Goal: Transaction & Acquisition: Obtain resource

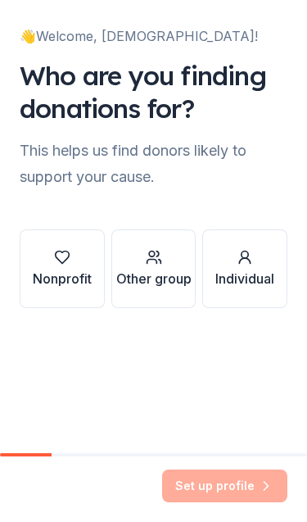
click at [70, 256] on div "button" at bounding box center [62, 257] width 59 height 16
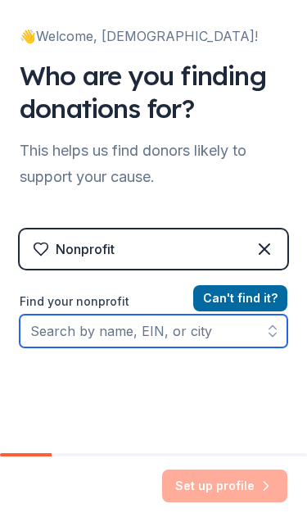
click at [180, 323] on input "Find your nonprofit" at bounding box center [154, 330] width 268 height 33
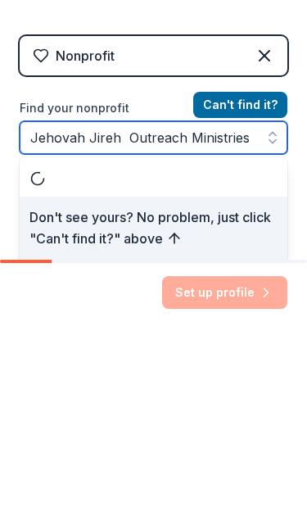
type input "Jehovah Jireh Outreach Ministries"
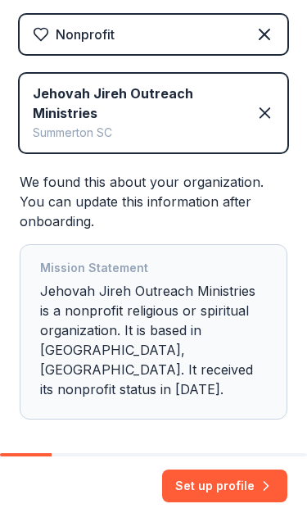
scroll to position [214, 0]
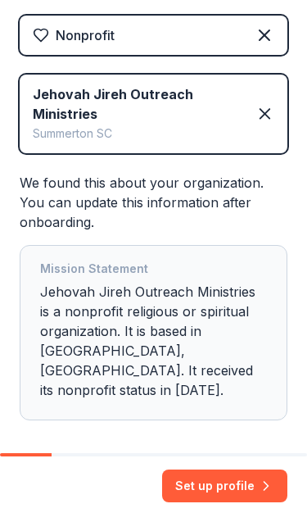
click at [218, 489] on button "Set up profile" at bounding box center [224, 485] width 125 height 33
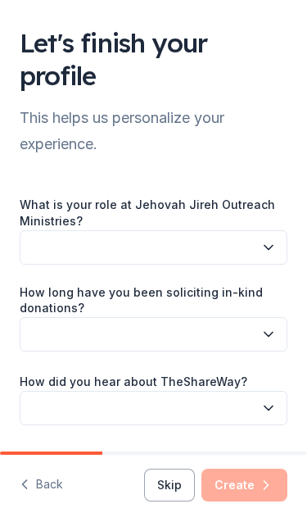
click at [278, 245] on button "button" at bounding box center [154, 247] width 268 height 34
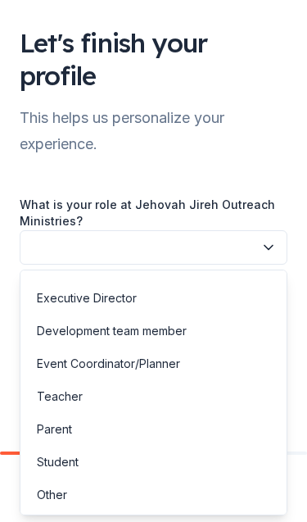
scroll to position [25, 0]
click at [63, 496] on div "Other" at bounding box center [52, 495] width 30 height 20
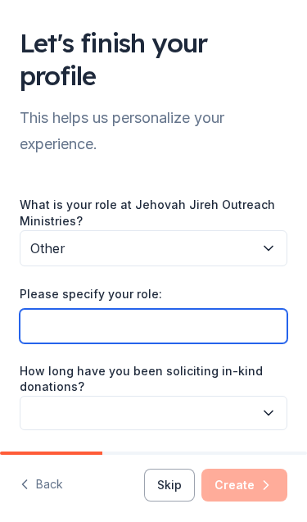
click at [192, 323] on input "Please specify your role:" at bounding box center [154, 326] width 268 height 34
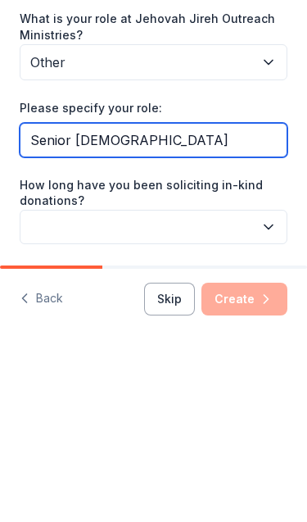
type input "Senior [DEMOGRAPHIC_DATA]"
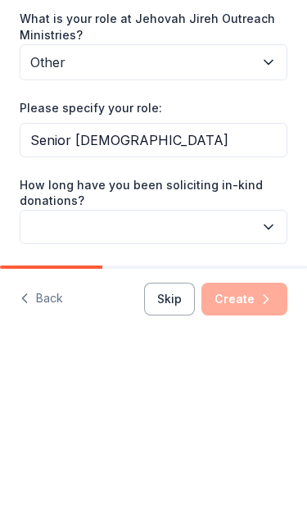
click at [280, 396] on button "button" at bounding box center [154, 413] width 268 height 34
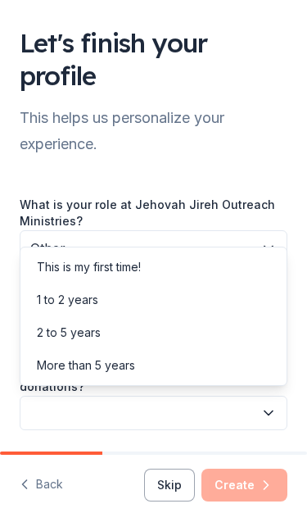
click at [101, 329] on div "2 to 5 years" at bounding box center [154, 332] width 260 height 33
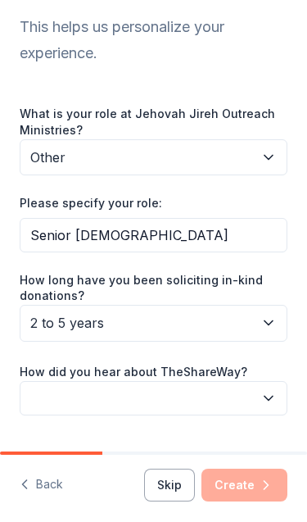
scroll to position [90, 0]
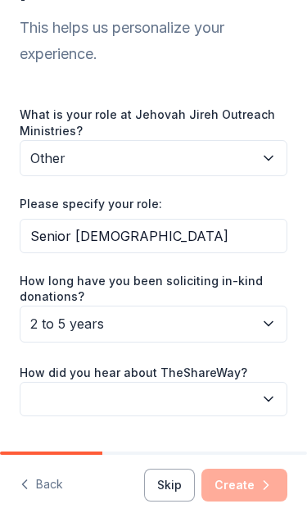
click at [274, 384] on button "button" at bounding box center [154, 399] width 268 height 34
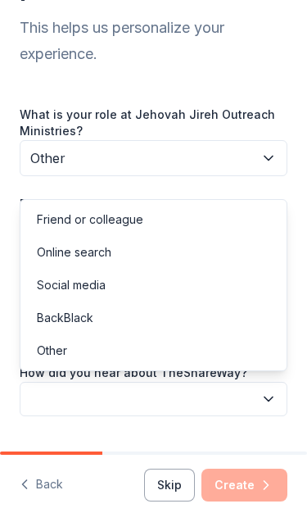
click at [118, 255] on div "Online search" at bounding box center [154, 252] width 260 height 33
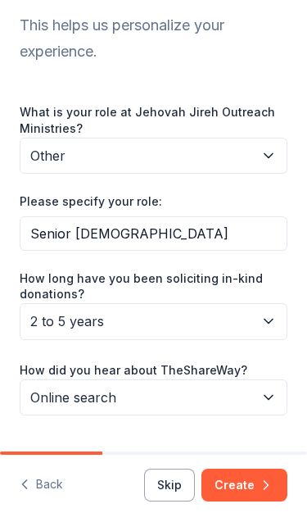
scroll to position [92, 0]
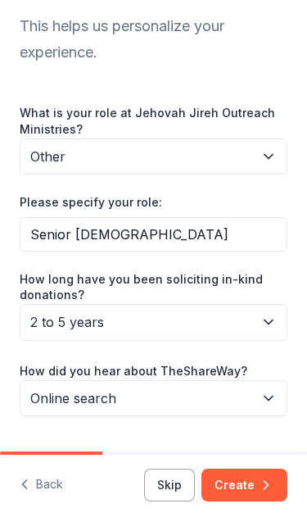
click at [247, 468] on button "Create" at bounding box center [244, 484] width 86 height 33
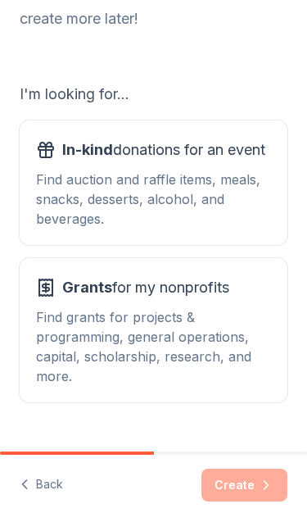
scroll to position [151, 0]
click at [184, 302] on div "Grants for my nonprofits Find grants for projects & programming, general operat…" at bounding box center [153, 329] width 235 height 111
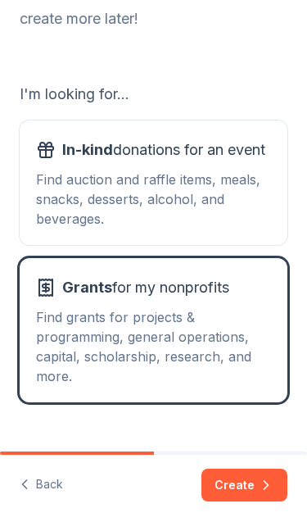
click at [242, 486] on button "Create" at bounding box center [244, 484] width 86 height 33
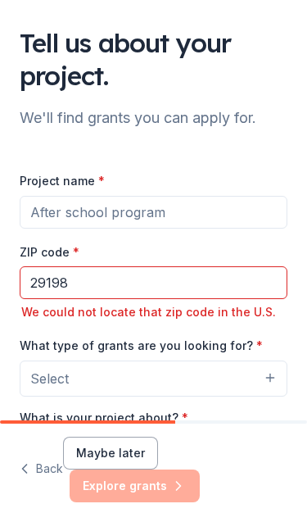
click at [91, 278] on input "29198" at bounding box center [154, 282] width 268 height 33
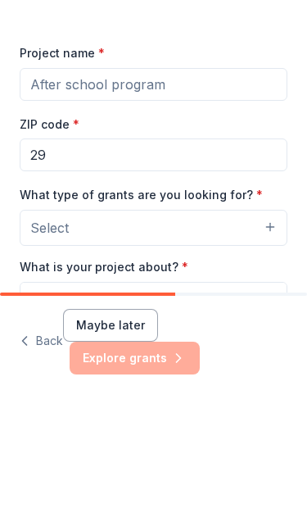
type input "2"
type input "29102"
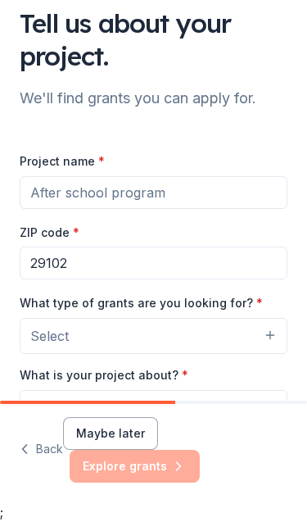
click at [274, 332] on button "Select" at bounding box center [154, 336] width 268 height 36
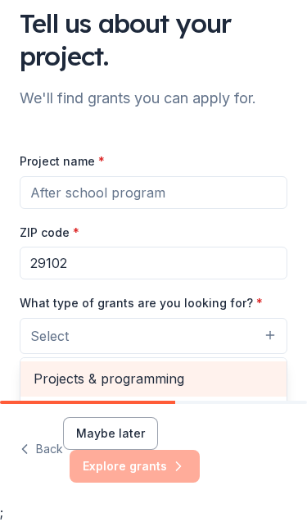
click at [149, 375] on span "Projects & programming" at bounding box center [154, 378] width 240 height 21
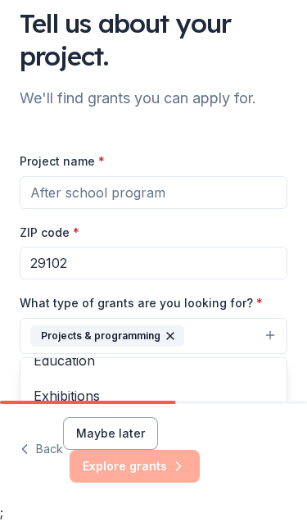
scroll to position [149, 0]
click at [84, 363] on span "Education" at bounding box center [154, 367] width 240 height 21
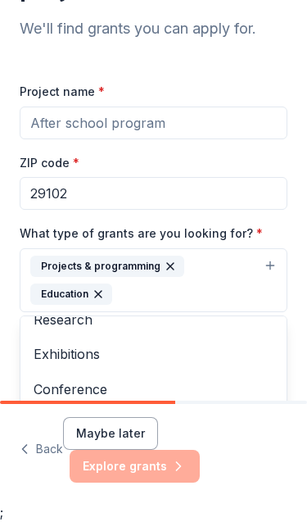
scroll to position [72, 0]
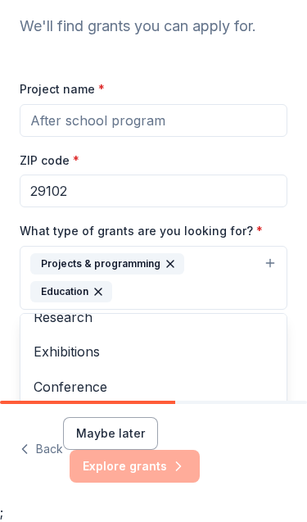
click at [102, 382] on span "Conference" at bounding box center [154, 386] width 240 height 21
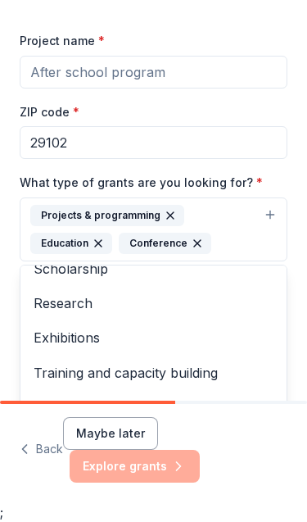
scroll to position [161, 0]
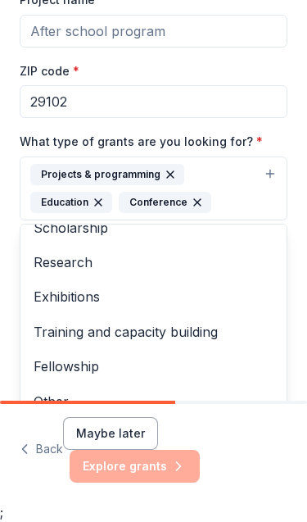
click at [94, 370] on span "Fellowship" at bounding box center [154, 365] width 240 height 21
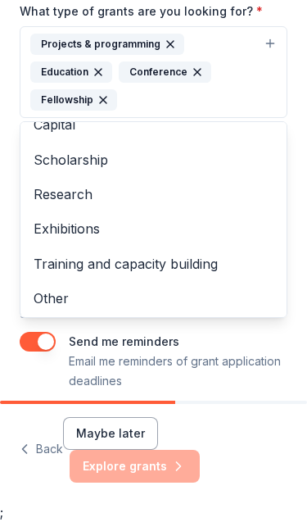
scroll to position [291, 0]
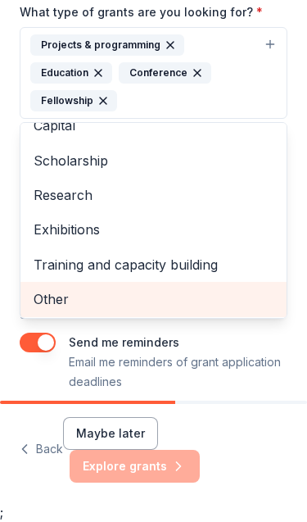
click at [66, 292] on span "Other" at bounding box center [154, 298] width 240 height 21
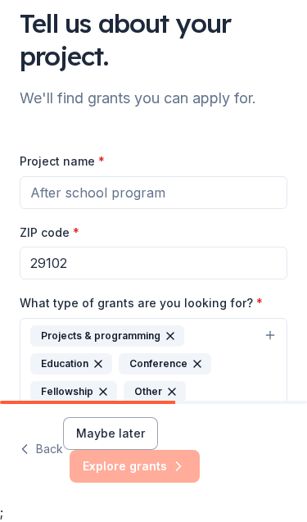
scroll to position [0, 0]
click at [176, 190] on input "Project name *" at bounding box center [154, 192] width 268 height 33
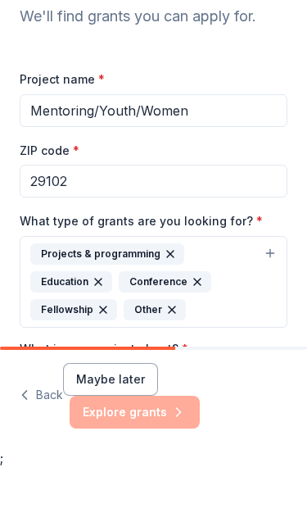
scroll to position [32, 0]
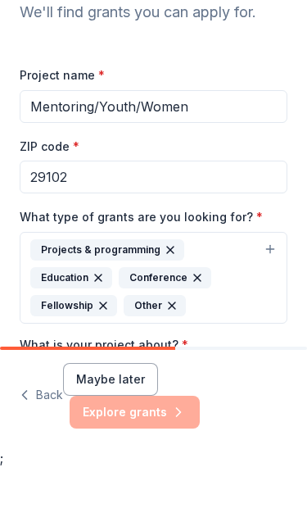
type input "Mentoring/Youth/Women"
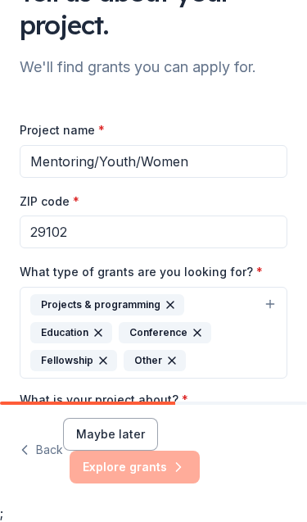
click at [215, 459] on div "Maybe later Explore grants" at bounding box center [175, 451] width 224 height 66
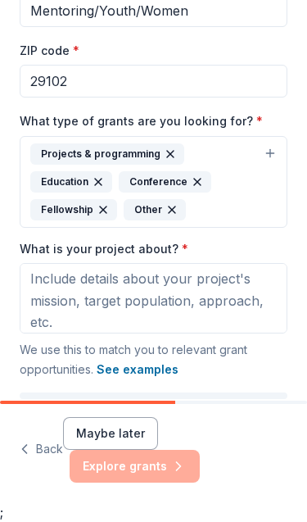
scroll to position [2, 0]
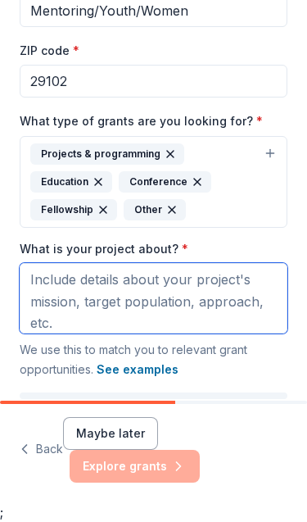
click at [218, 274] on textarea "What is your project about? *" at bounding box center [154, 298] width 268 height 70
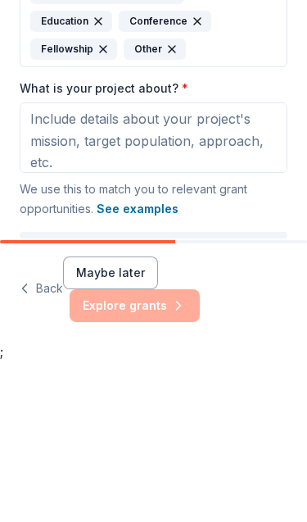
click at [165, 360] on button "See examples" at bounding box center [138, 370] width 82 height 20
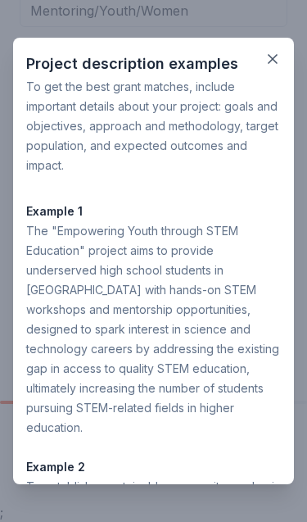
scroll to position [0, 0]
click at [282, 58] on button "button" at bounding box center [272, 58] width 29 height 29
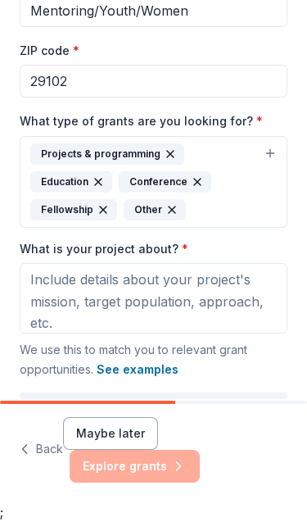
click at [115, 450] on button "Maybe later" at bounding box center [110, 433] width 95 height 33
click at [214, 459] on div "Maybe later Explore grants" at bounding box center [175, 450] width 224 height 66
click at [113, 450] on button "Maybe later" at bounding box center [110, 433] width 95 height 33
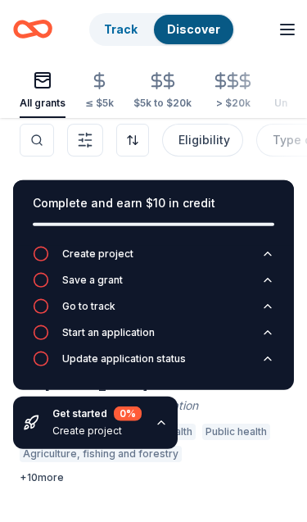
scroll to position [16, 0]
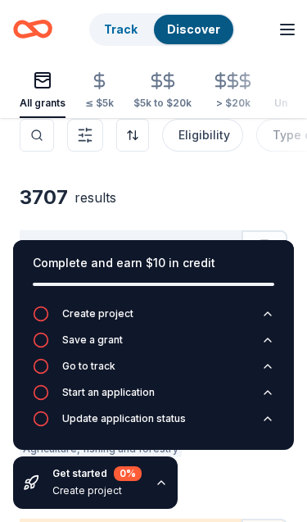
click at [49, 306] on div "Create project" at bounding box center [83, 313] width 101 height 16
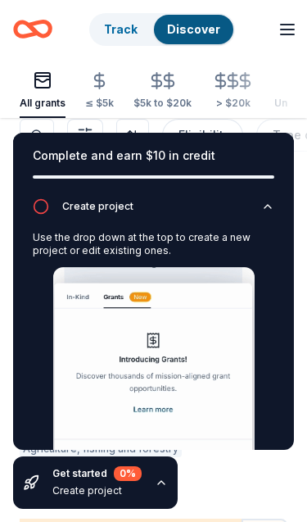
click at [170, 360] on img at bounding box center [153, 389] width 201 height 245
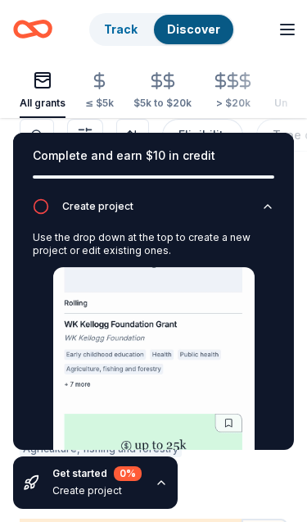
click at [274, 191] on div "Complete and earn $10 in credit" at bounding box center [153, 166] width 281 height 66
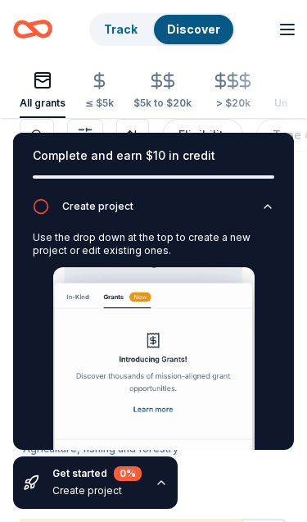
click at [273, 206] on icon "button" at bounding box center [267, 206] width 13 height 13
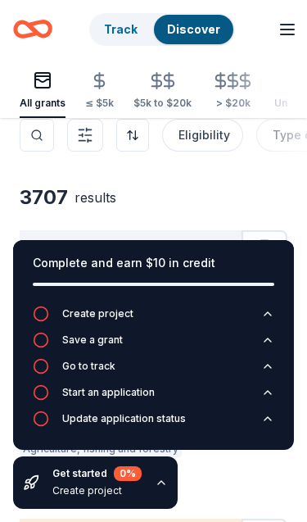
click at [42, 387] on icon "button" at bounding box center [41, 392] width 16 height 16
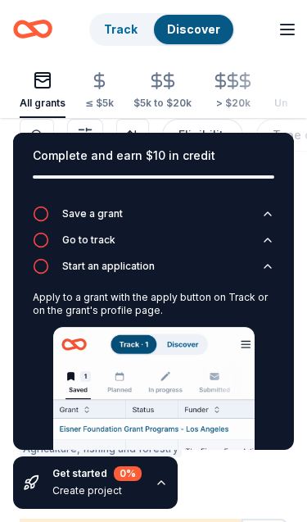
scroll to position [3, 0]
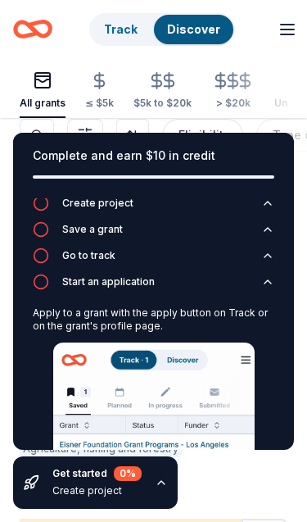
click at [172, 94] on div "$5k to $20k" at bounding box center [162, 90] width 58 height 38
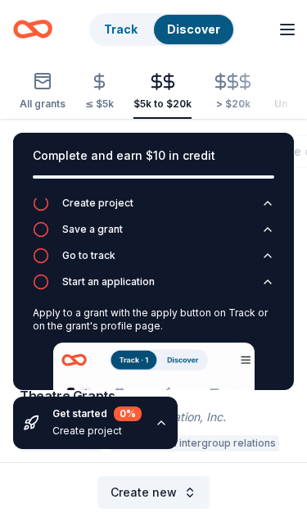
click at [125, 434] on div "Create project" at bounding box center [96, 430] width 89 height 13
click at [155, 428] on icon "button" at bounding box center [161, 422] width 13 height 13
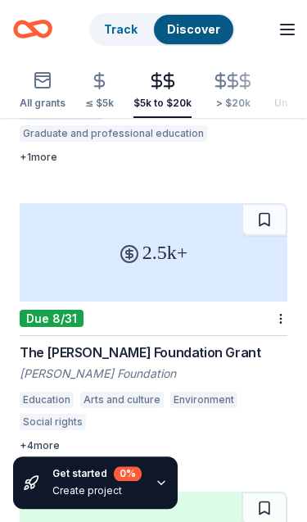
scroll to position [1139, 0]
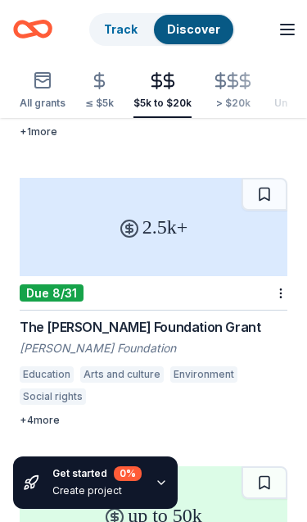
click at [203, 317] on div "The [PERSON_NAME] Foundation Grant" at bounding box center [154, 327] width 268 height 20
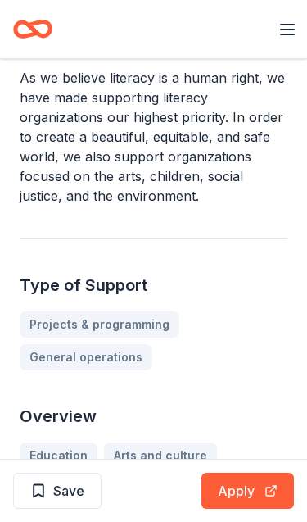
scroll to position [174, 0]
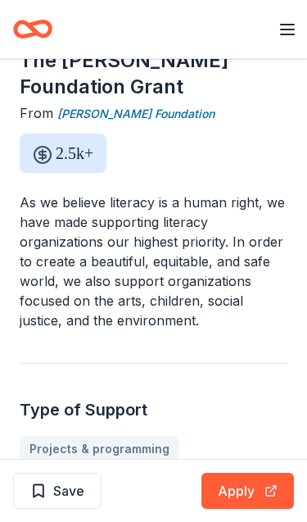
scroll to position [0, 0]
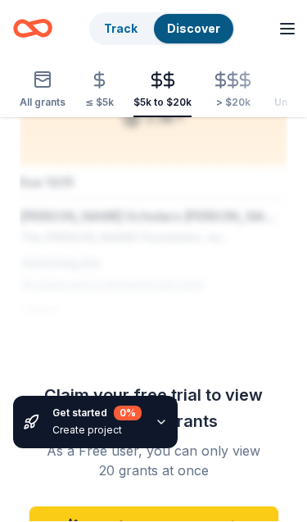
scroll to position [5597, 0]
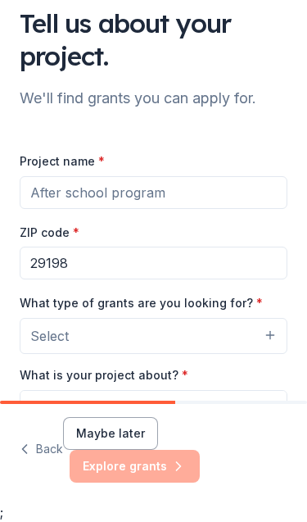
scroll to position [20, 0]
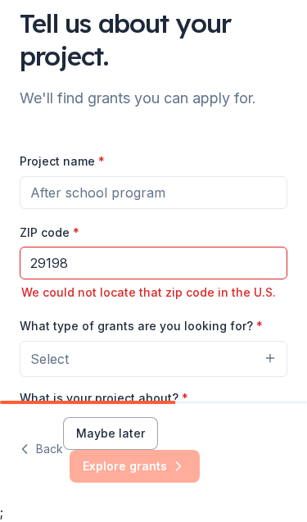
click at [122, 268] on input "29198" at bounding box center [154, 262] width 268 height 33
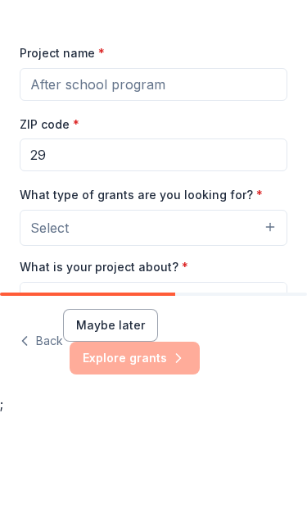
type input "2"
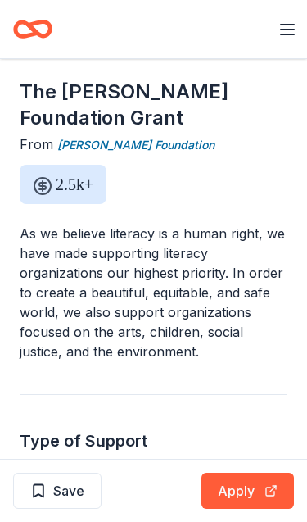
click at [255, 481] on button "Apply" at bounding box center [247, 490] width 93 height 36
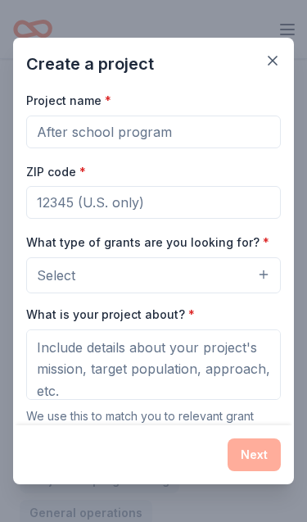
click at [278, 51] on button "button" at bounding box center [272, 60] width 29 height 29
